Goal: Task Accomplishment & Management: Manage account settings

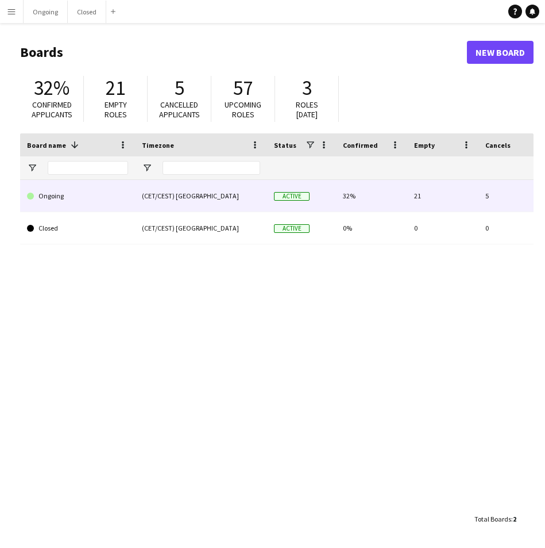
click at [121, 188] on link "Ongoing" at bounding box center [77, 196] width 101 height 32
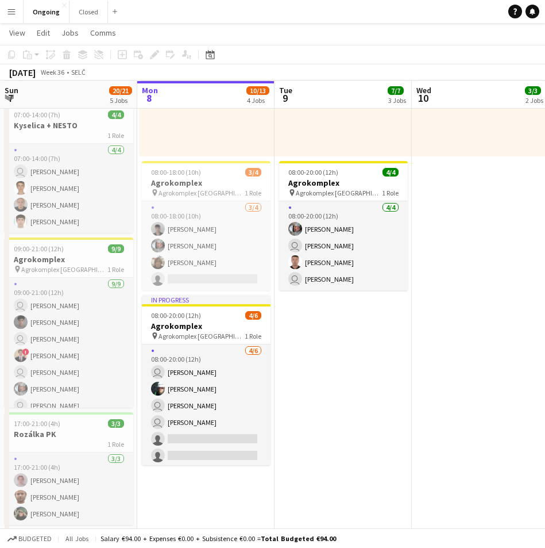
scroll to position [211, 0]
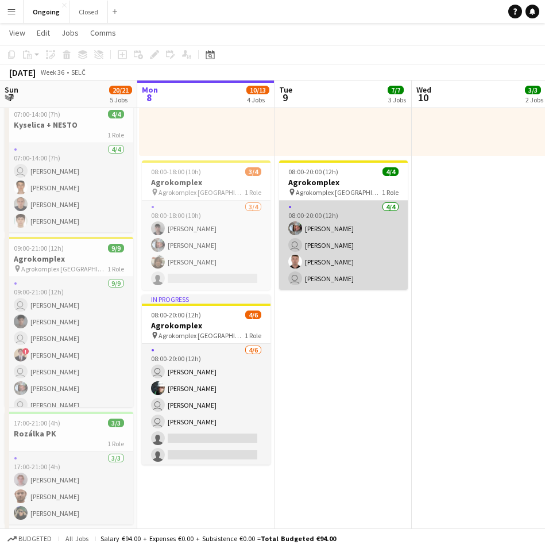
click at [318, 222] on app-card-role "[DATE] 08:00-20:00 (12h) [PERSON_NAME] user [PERSON_NAME] user [PERSON_NAME]" at bounding box center [343, 245] width 129 height 89
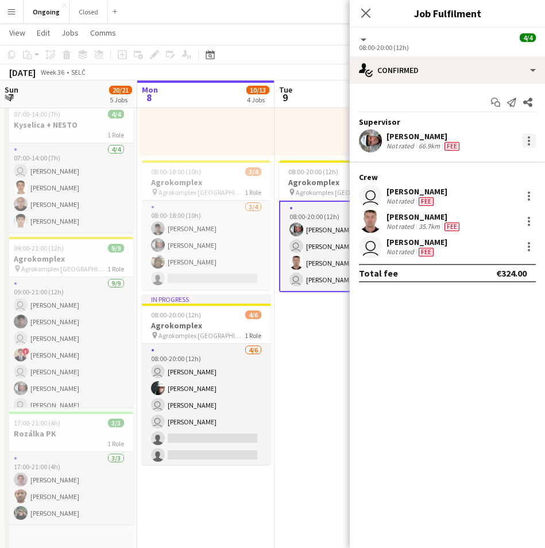
click at [529, 146] on div at bounding box center [529, 141] width 14 height 14
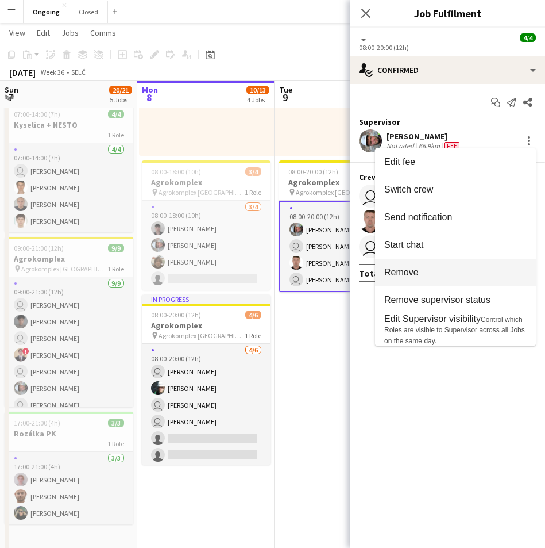
click at [402, 277] on span "Remove" at bounding box center [401, 272] width 34 height 10
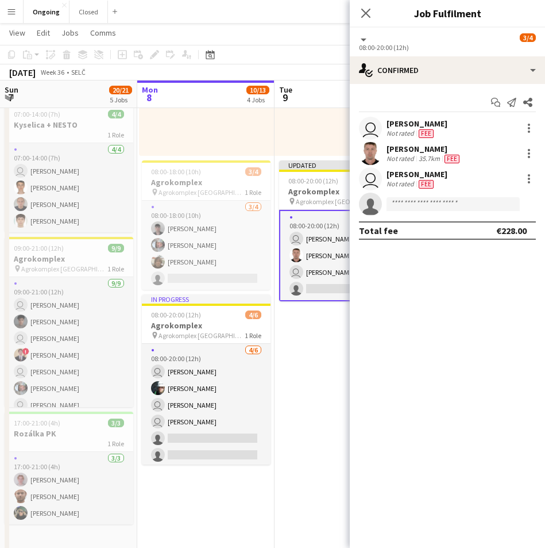
click at [317, 359] on app-date-cell "08:00-18:00 (10h) 3/3 1 Role [DATE] 08:00-18:00 (10h) [PERSON_NAME] user [PERSO…" at bounding box center [343, 534] width 137 height 1233
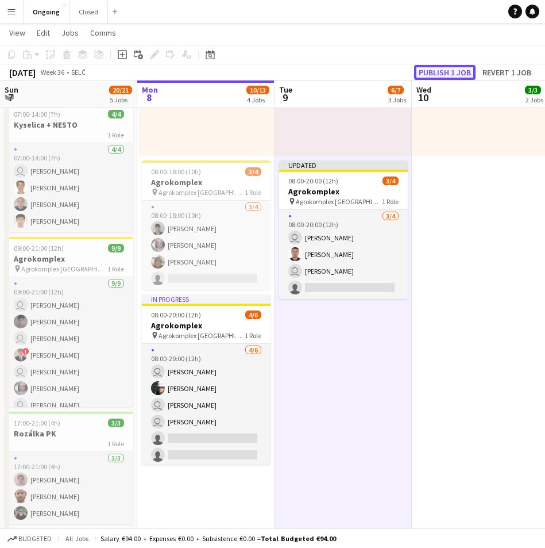
click at [437, 69] on button "Publish 1 job" at bounding box center [444, 72] width 61 height 15
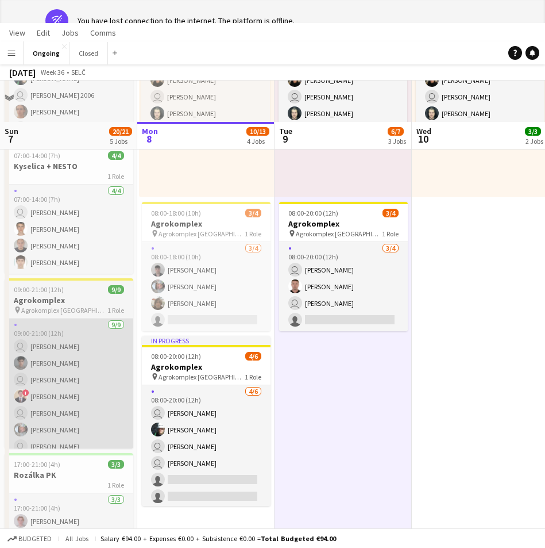
scroll to position [0, 0]
